Goal: Check status

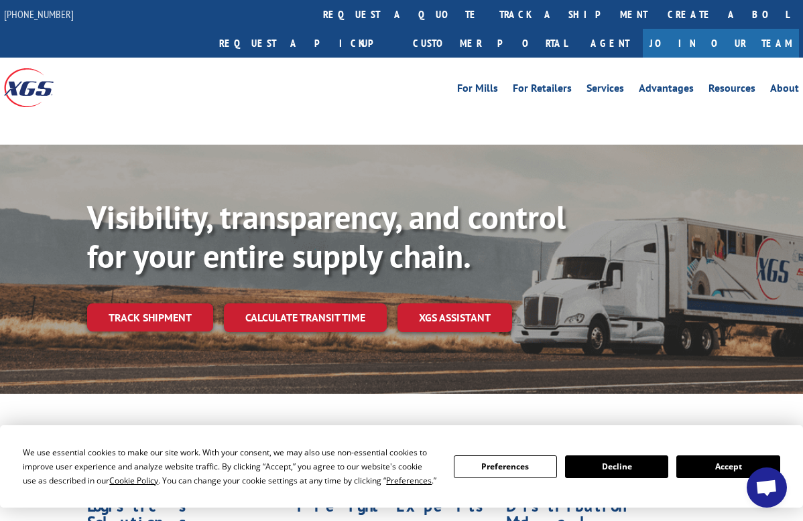
click at [489, 4] on link "track a shipment" at bounding box center [573, 14] width 168 height 29
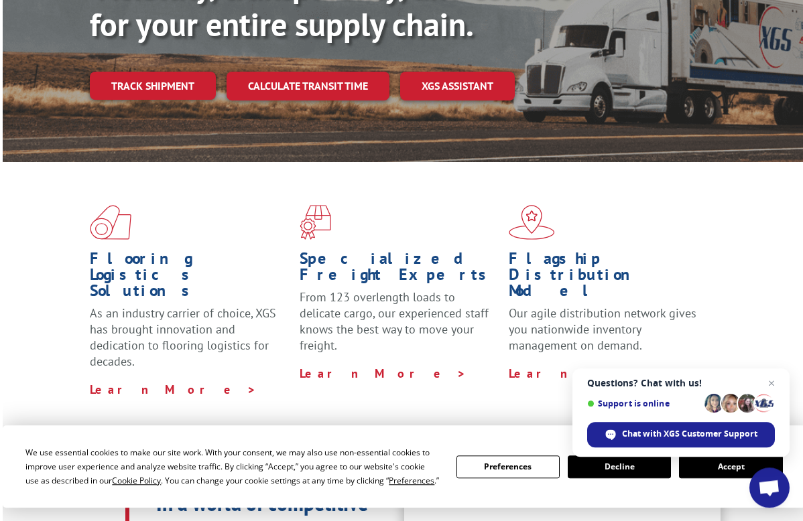
scroll to position [277, 0]
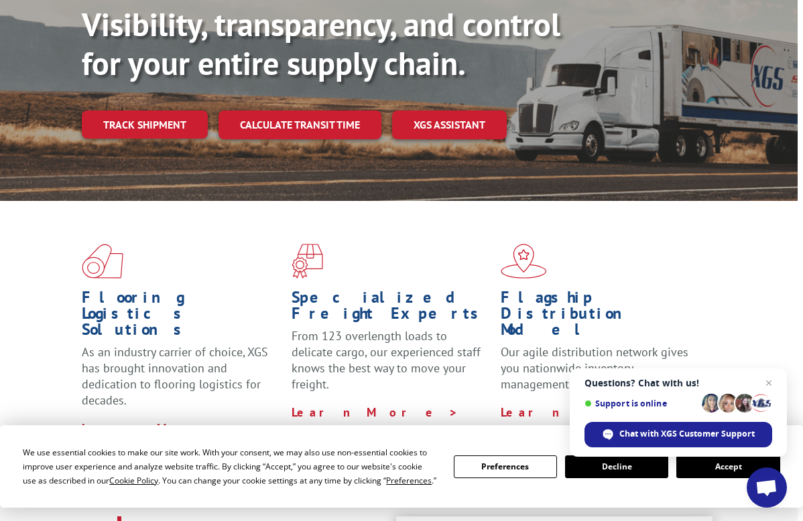
click at [133, 111] on link "Track shipment" at bounding box center [145, 125] width 126 height 28
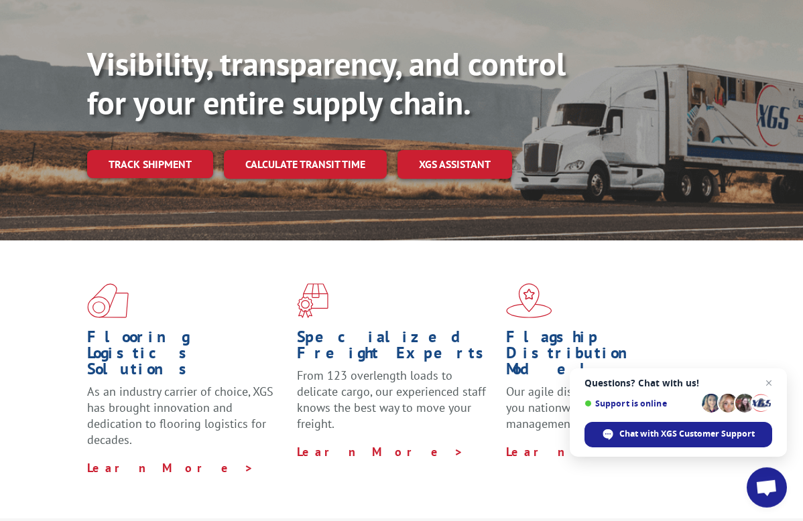
scroll to position [0, 0]
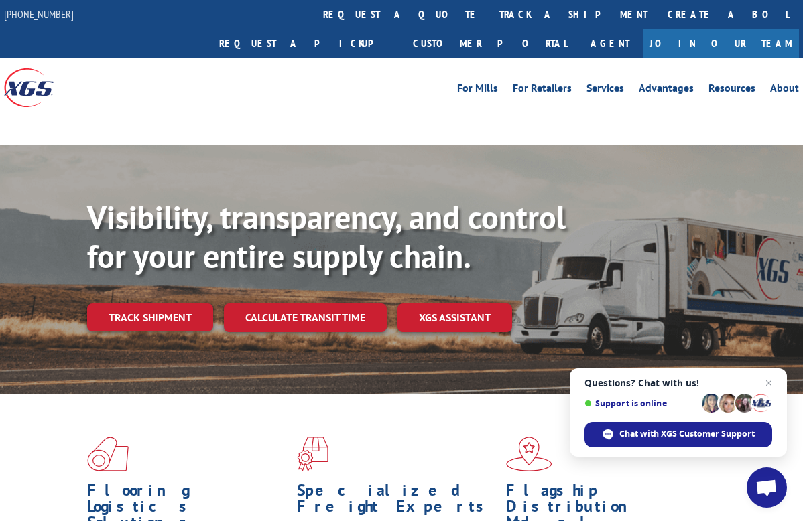
click at [151, 304] on link "Track shipment" at bounding box center [150, 318] width 126 height 28
click at [489, 13] on link "track a shipment" at bounding box center [573, 14] width 168 height 29
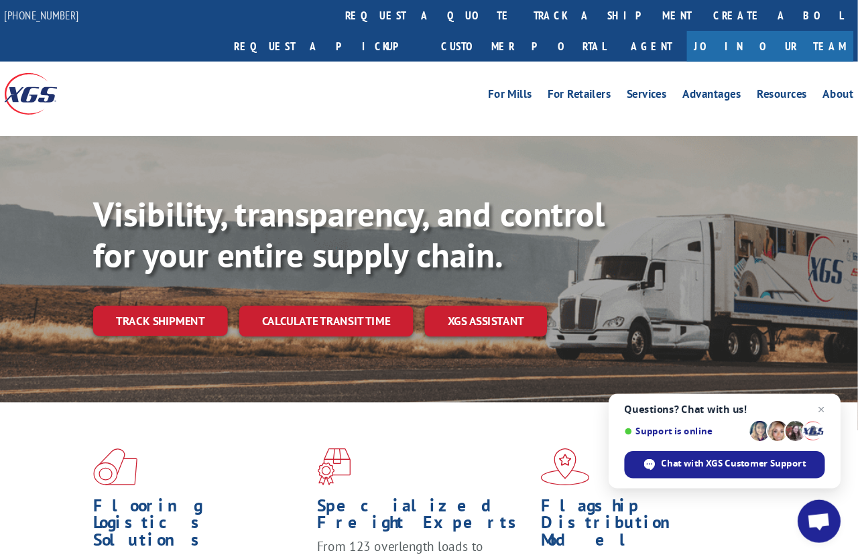
scroll to position [5, 0]
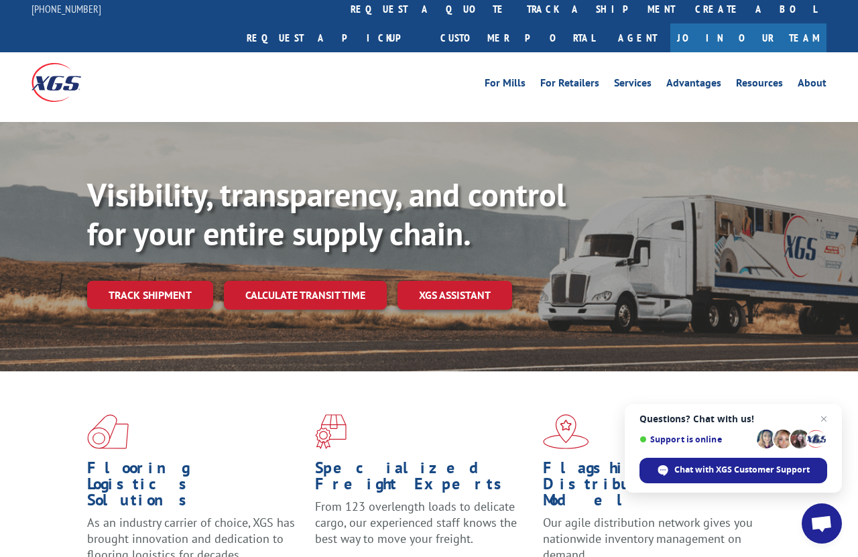
click at [517, 8] on link "track a shipment" at bounding box center [601, 9] width 168 height 29
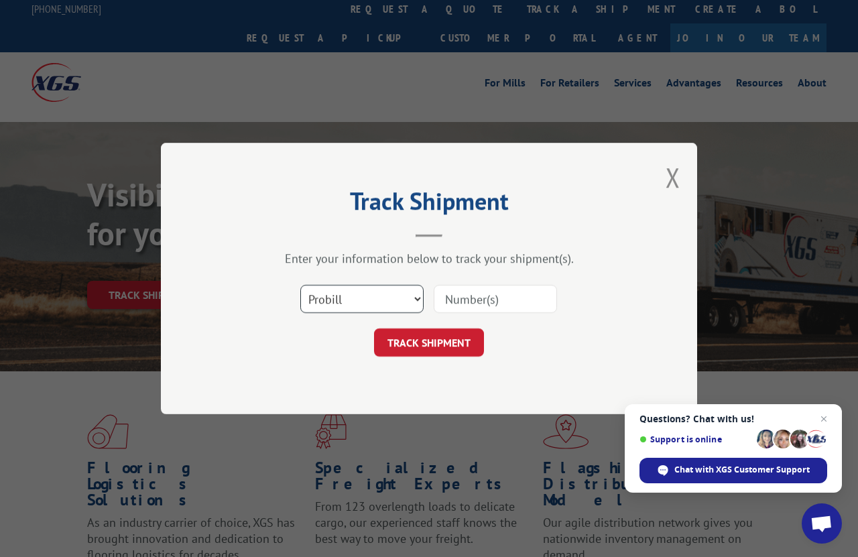
click at [377, 290] on select "Select category... Probill BOL PO" at bounding box center [361, 299] width 123 height 28
select select "bol"
click at [467, 292] on input at bounding box center [495, 299] width 123 height 28
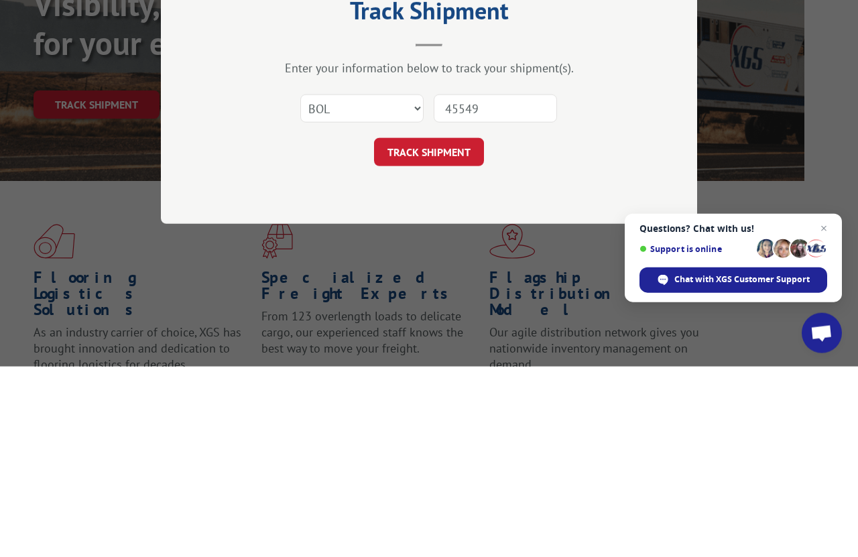
type input "455493"
click at [414, 328] on button "TRACK SHIPMENT" at bounding box center [429, 342] width 110 height 28
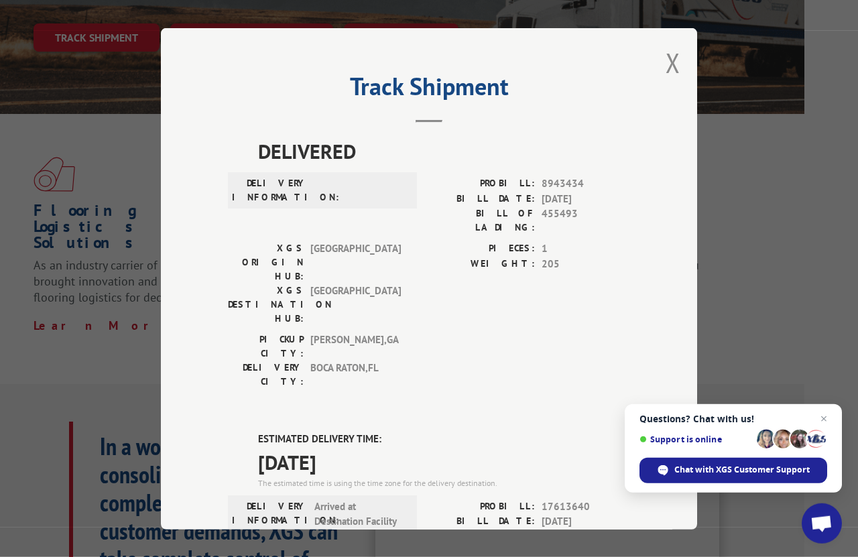
scroll to position [0, 0]
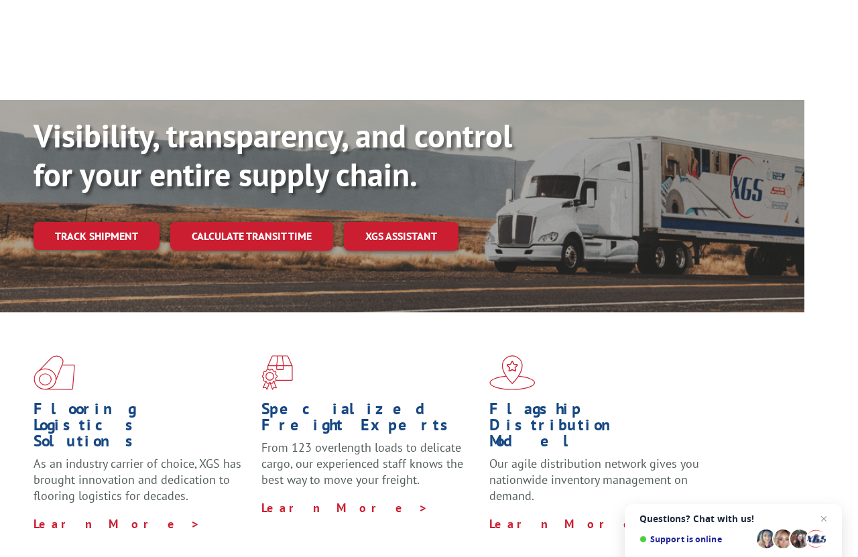
scroll to position [0, 54]
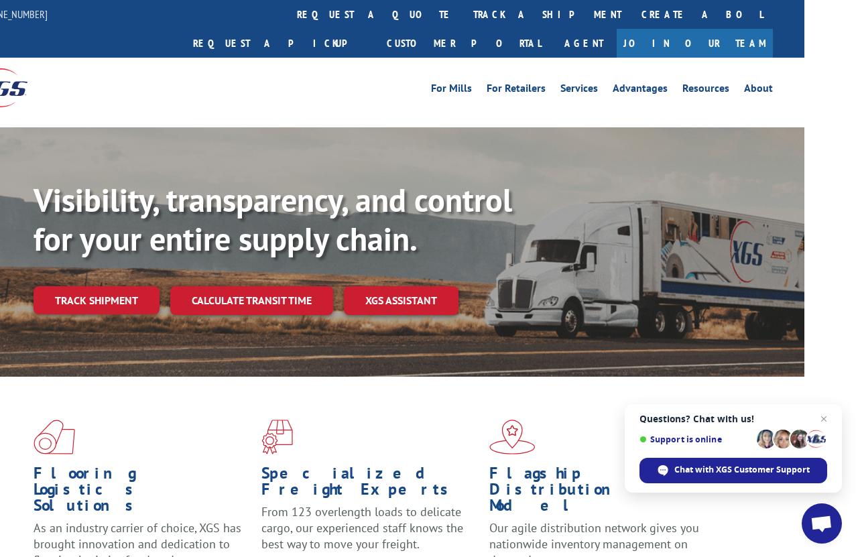
click at [463, 9] on link "track a shipment" at bounding box center [547, 14] width 168 height 29
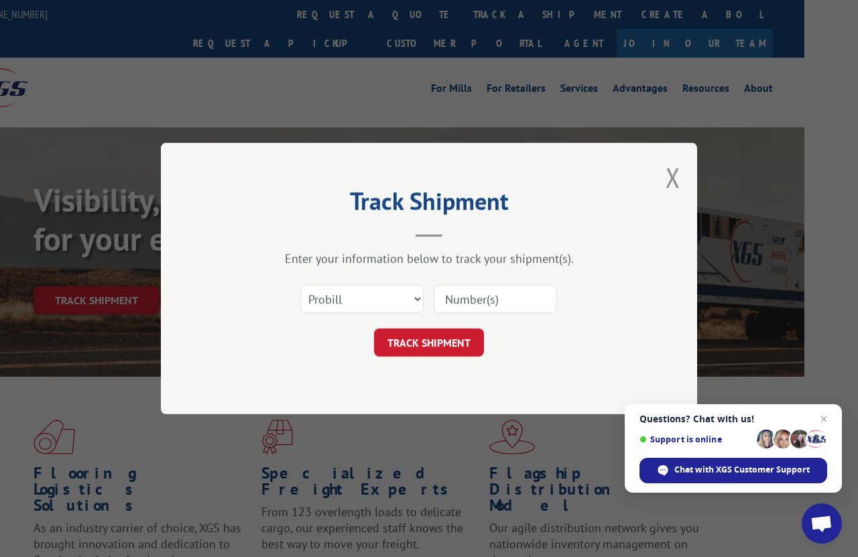
click at [356, 288] on select "Select category... Probill BOL PO" at bounding box center [361, 299] width 123 height 28
select select "bol"
click at [449, 291] on input at bounding box center [495, 299] width 123 height 28
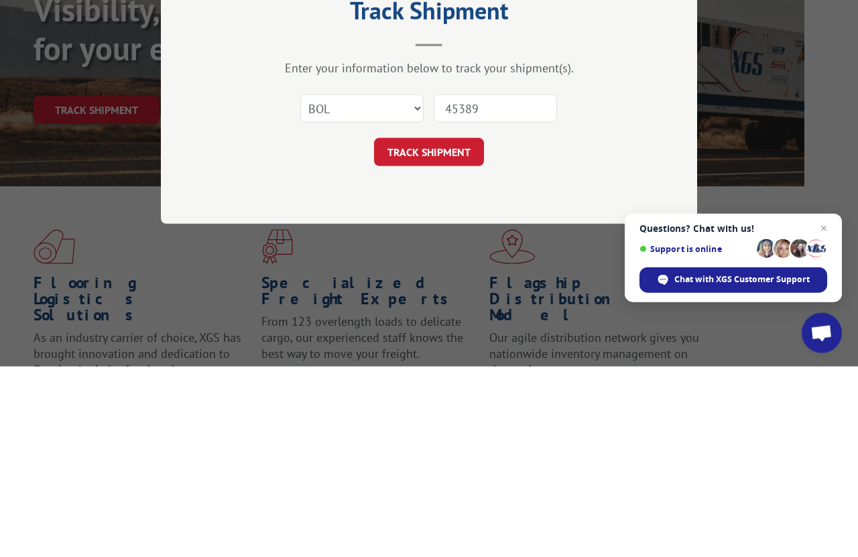
type input "453891"
click at [419, 328] on button "TRACK SHIPMENT" at bounding box center [429, 342] width 110 height 28
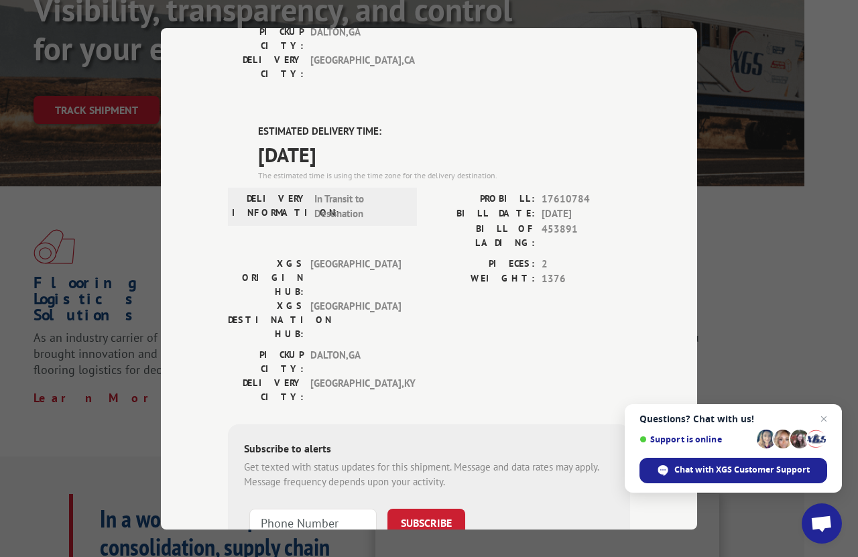
scroll to position [898, 0]
click at [544, 349] on div "PICKUP CITY: [GEOGRAPHIC_DATA] , [GEOGRAPHIC_DATA]: [GEOGRAPHIC_DATA] , [GEOGRA…" at bounding box center [429, 380] width 402 height 63
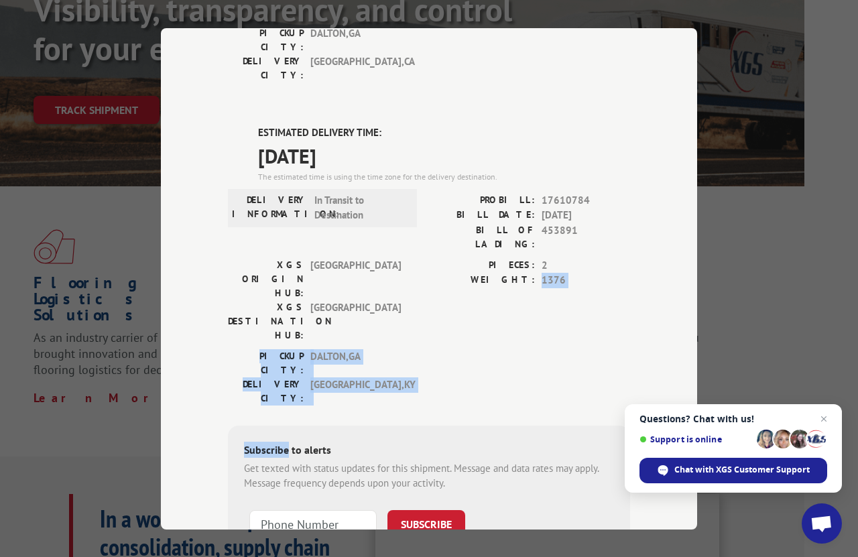
click at [645, 241] on div "Track Shipment DELIVERED DELIVERY INFORMATION: [DATE] 08:48 am [PERSON_NAME]: 1…" at bounding box center [429, 278] width 536 height 501
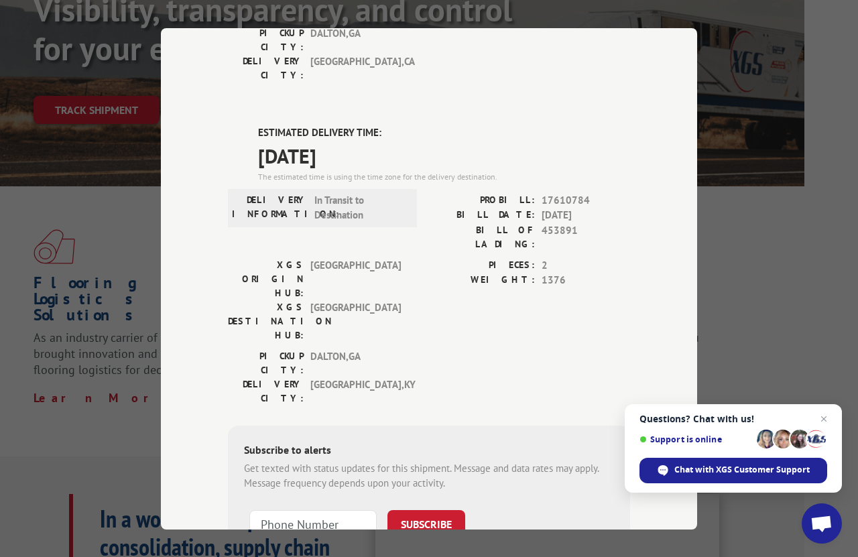
click at [90, 361] on div "Track Shipment DELIVERED DELIVERY INFORMATION: [DATE] 08:48 am [PERSON_NAME]: 1…" at bounding box center [429, 278] width 858 height 557
click at [795, 239] on div "Track Shipment DELIVERED DELIVERY INFORMATION: [DATE] 08:48 am [PERSON_NAME]: 1…" at bounding box center [429, 278] width 858 height 557
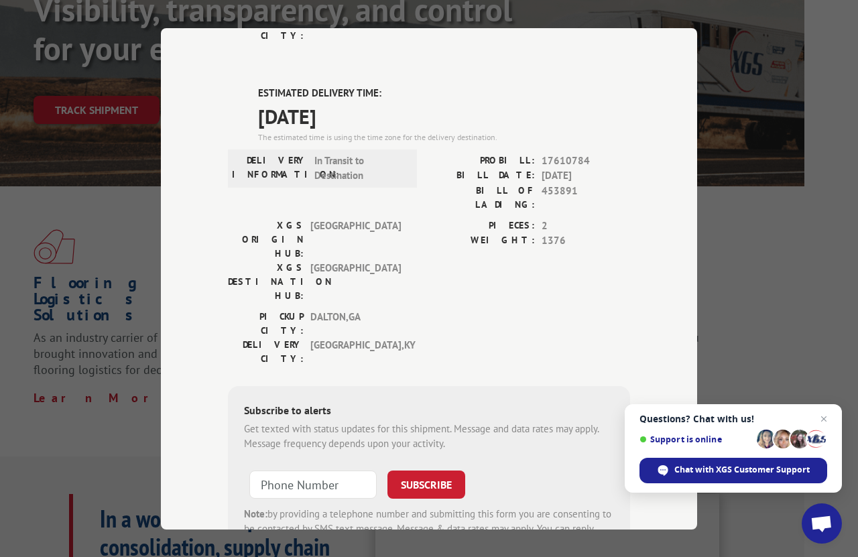
scroll to position [936, 0]
click at [715, 461] on div "Chat with XGS Customer Support" at bounding box center [733, 470] width 188 height 25
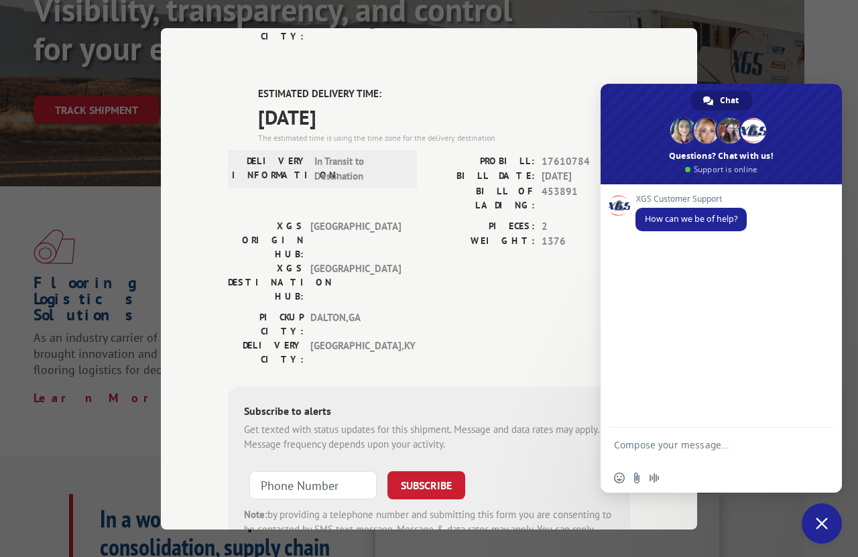
scroll to position [190, 54]
click at [672, 462] on textarea "Compose your message..." at bounding box center [706, 451] width 185 height 24
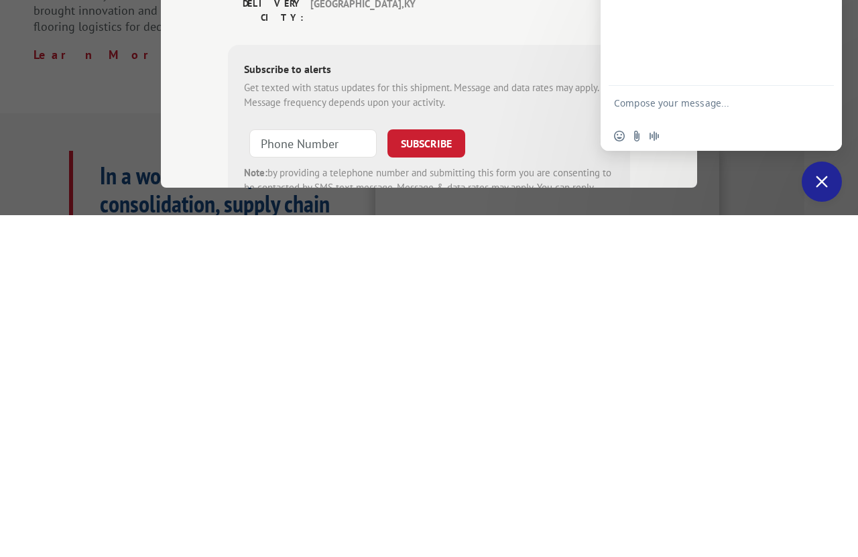
click at [802, 503] on div "Close chat" at bounding box center [822, 523] width 40 height 40
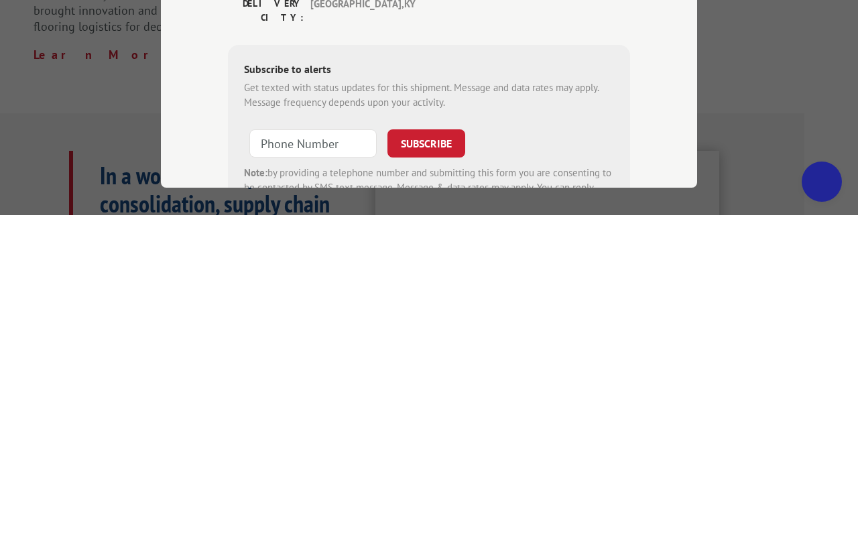
scroll to position [534, 54]
